Goal: Task Accomplishment & Management: Use online tool/utility

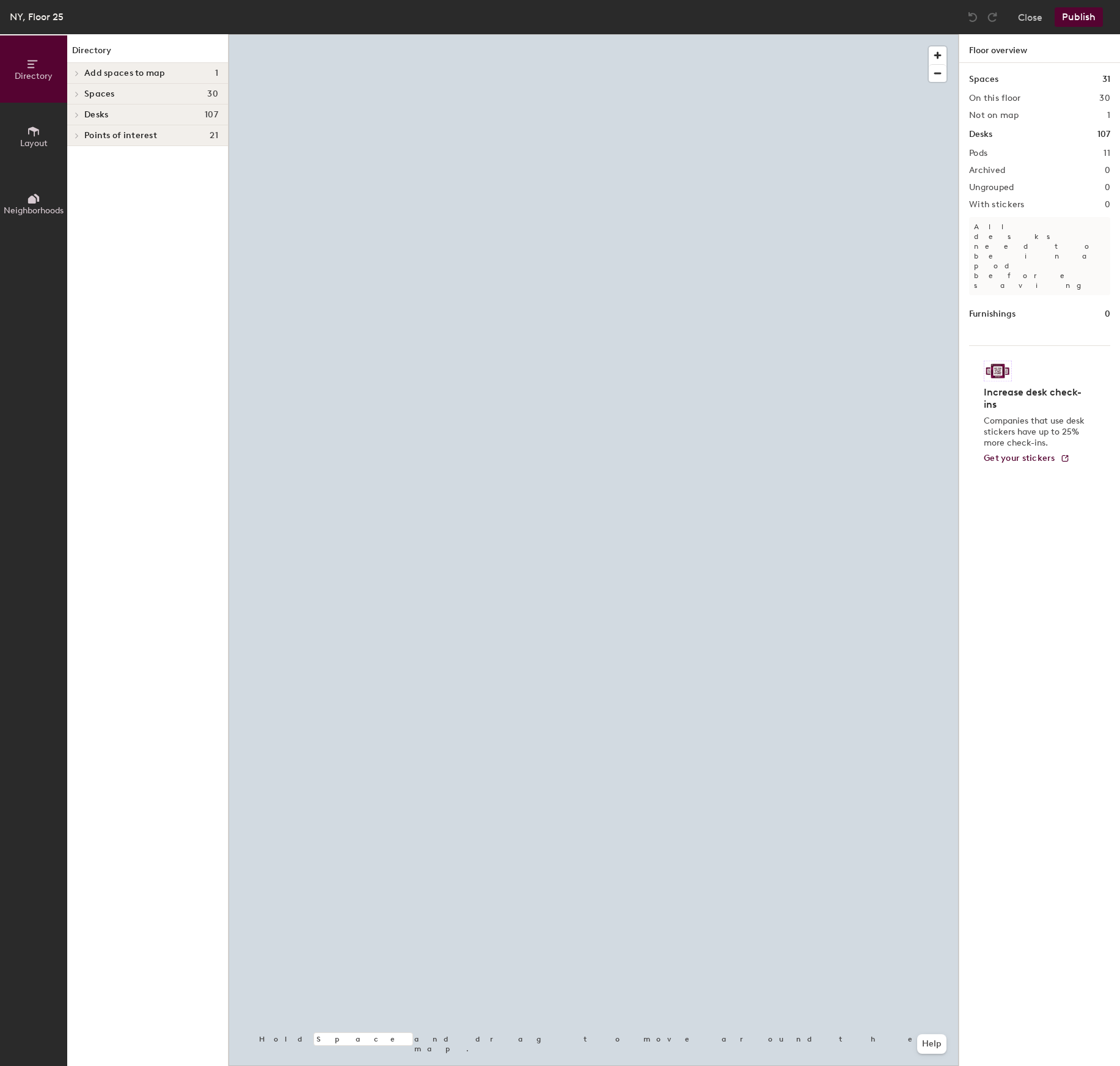
click at [35, 214] on span "Neighborhoods" at bounding box center [33, 210] width 60 height 10
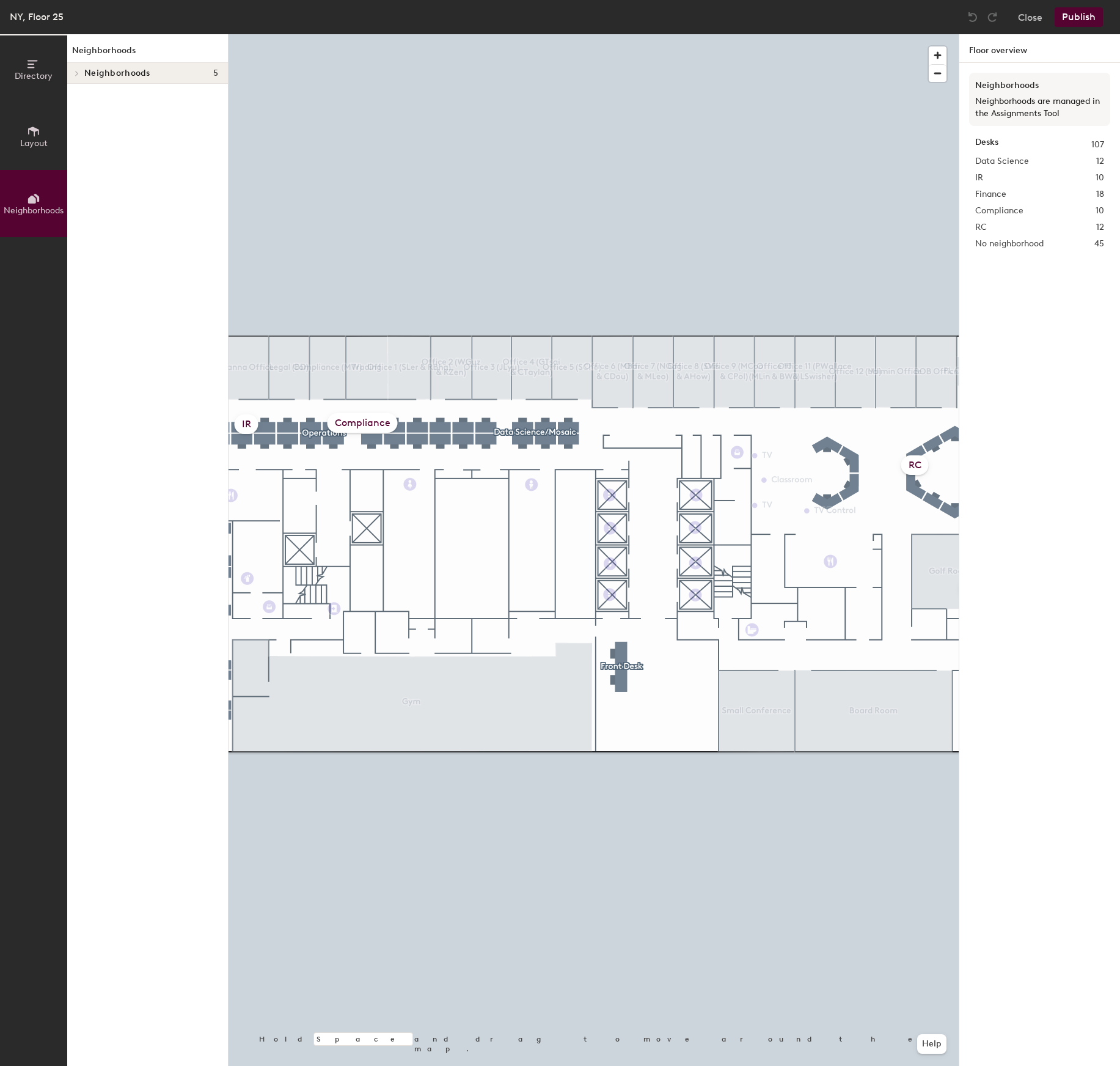
click at [136, 72] on span "Neighborhoods" at bounding box center [118, 73] width 66 height 10
click at [77, 157] on icon at bounding box center [77, 156] width 5 height 6
click at [107, 157] on p "Compliance" at bounding box center [151, 156] width 134 height 16
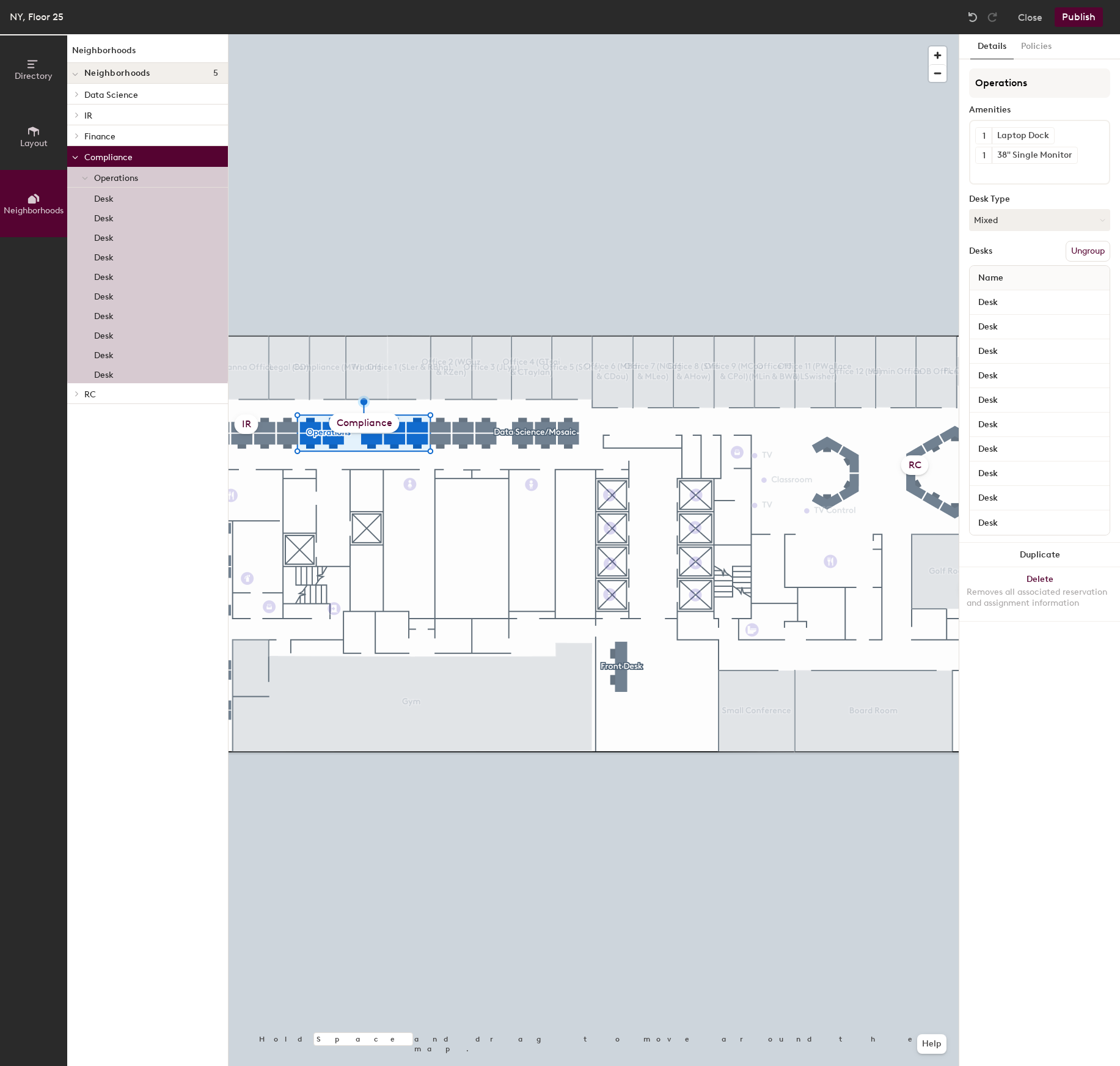
click at [109, 138] on p "Finance" at bounding box center [151, 136] width 134 height 16
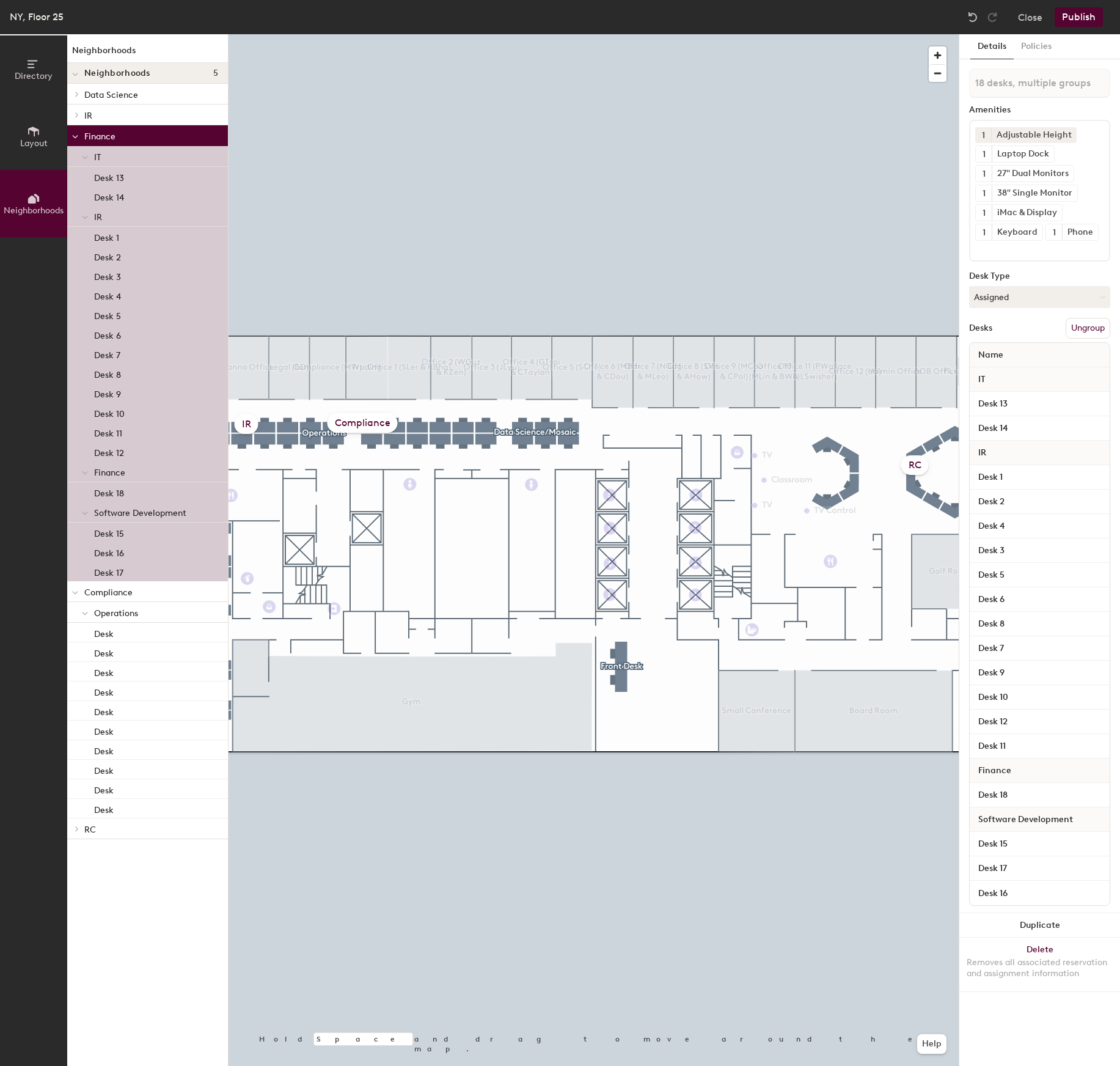
click at [102, 589] on p "Compliance" at bounding box center [151, 591] width 134 height 16
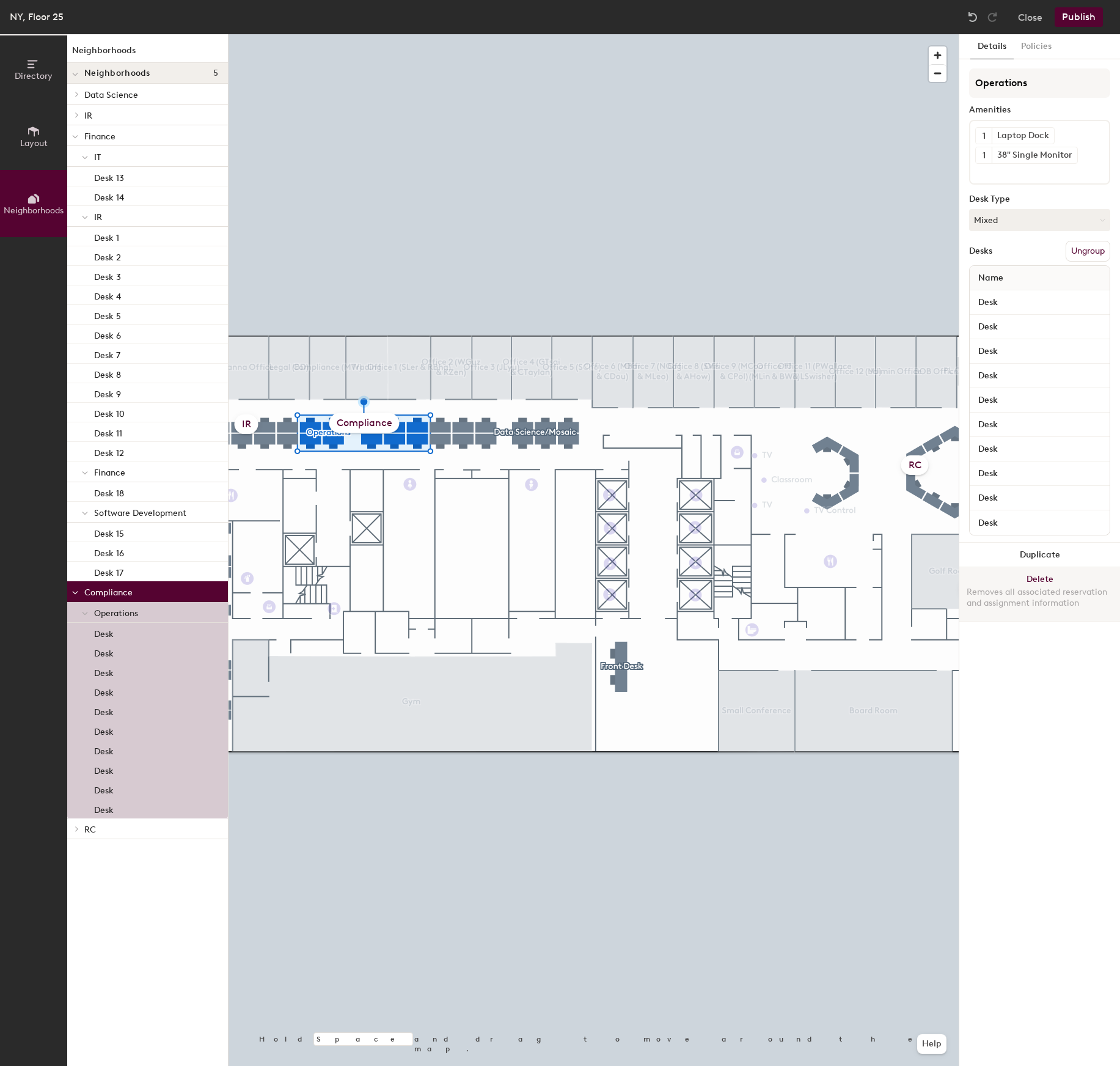
click at [1010, 584] on button "Delete Removes all associated reservation and assignment information" at bounding box center [1040, 594] width 161 height 54
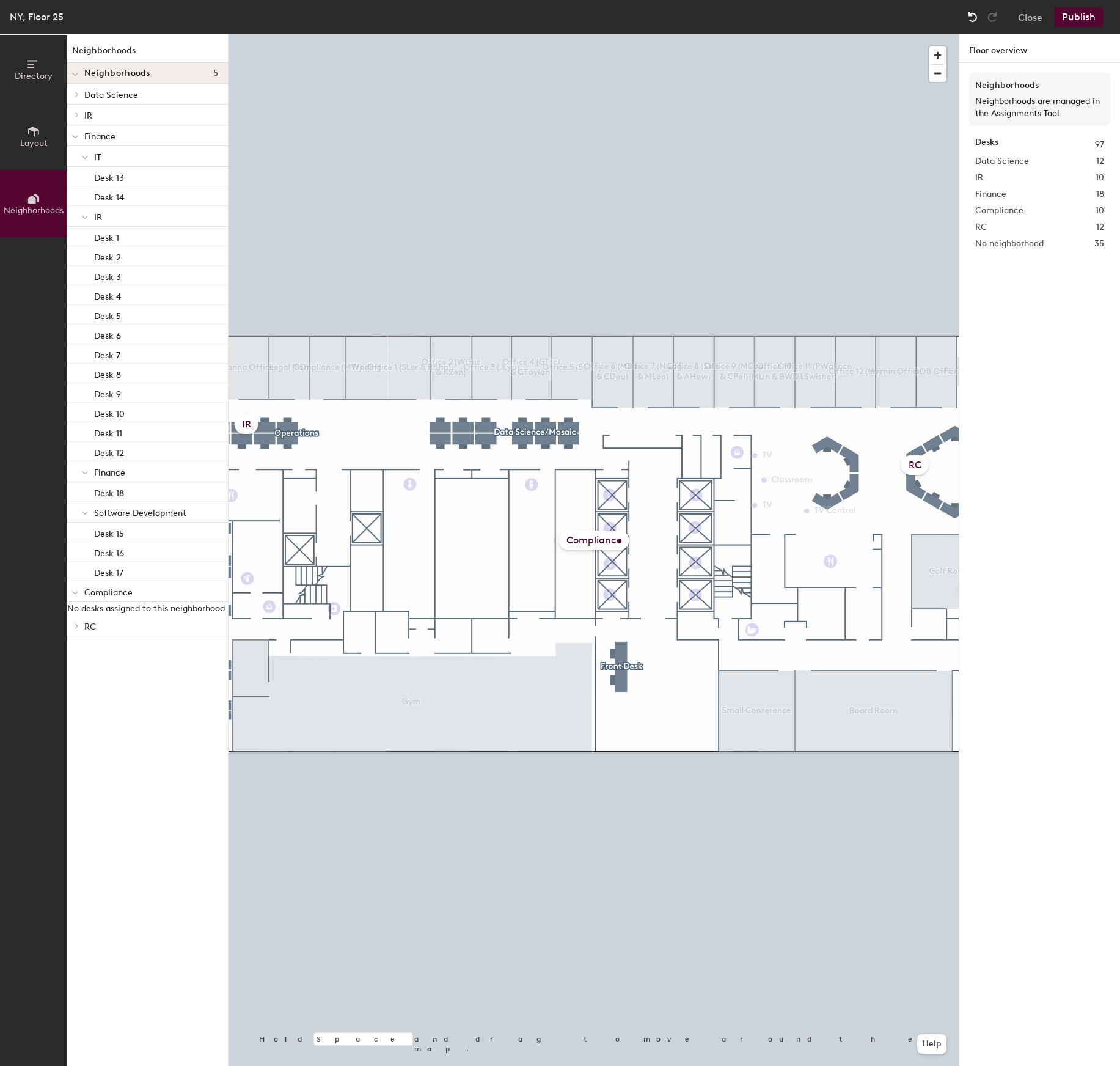
click at [973, 20] on img at bounding box center [972, 17] width 12 height 12
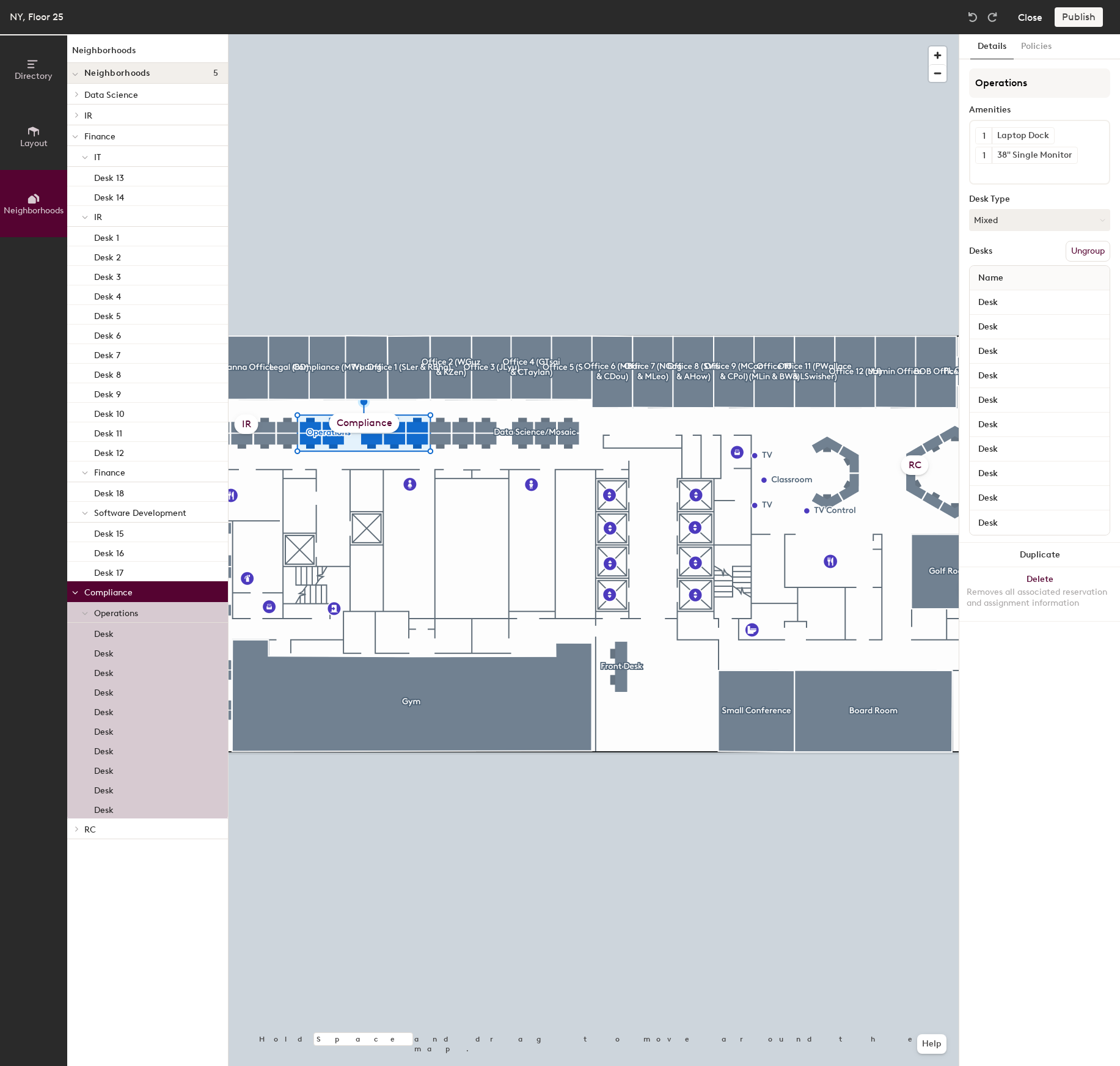
click at [1033, 18] on button "Close" at bounding box center [1030, 16] width 24 height 20
